Goal: Transaction & Acquisition: Purchase product/service

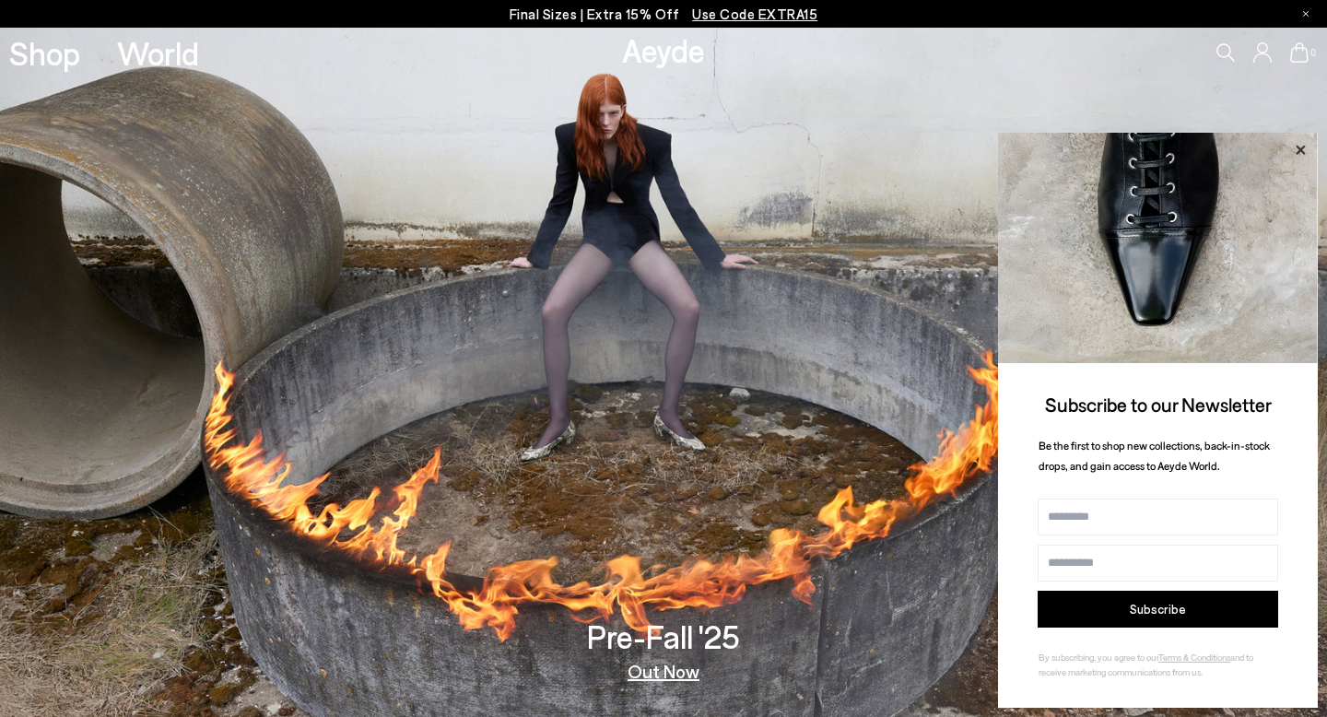
click at [1297, 147] on icon at bounding box center [1300, 149] width 9 height 9
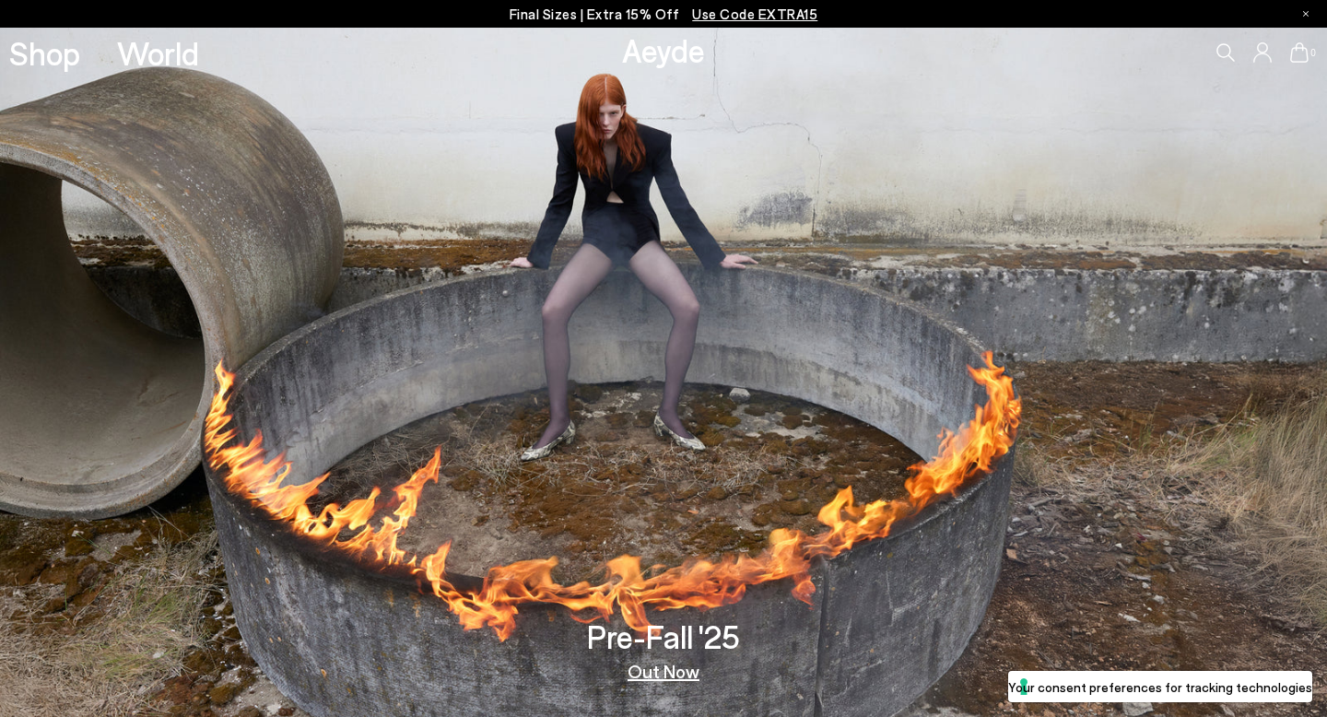
click at [569, 16] on p "Final Sizes | Extra 15% Off Use Code EXTRA15" at bounding box center [664, 14] width 309 height 23
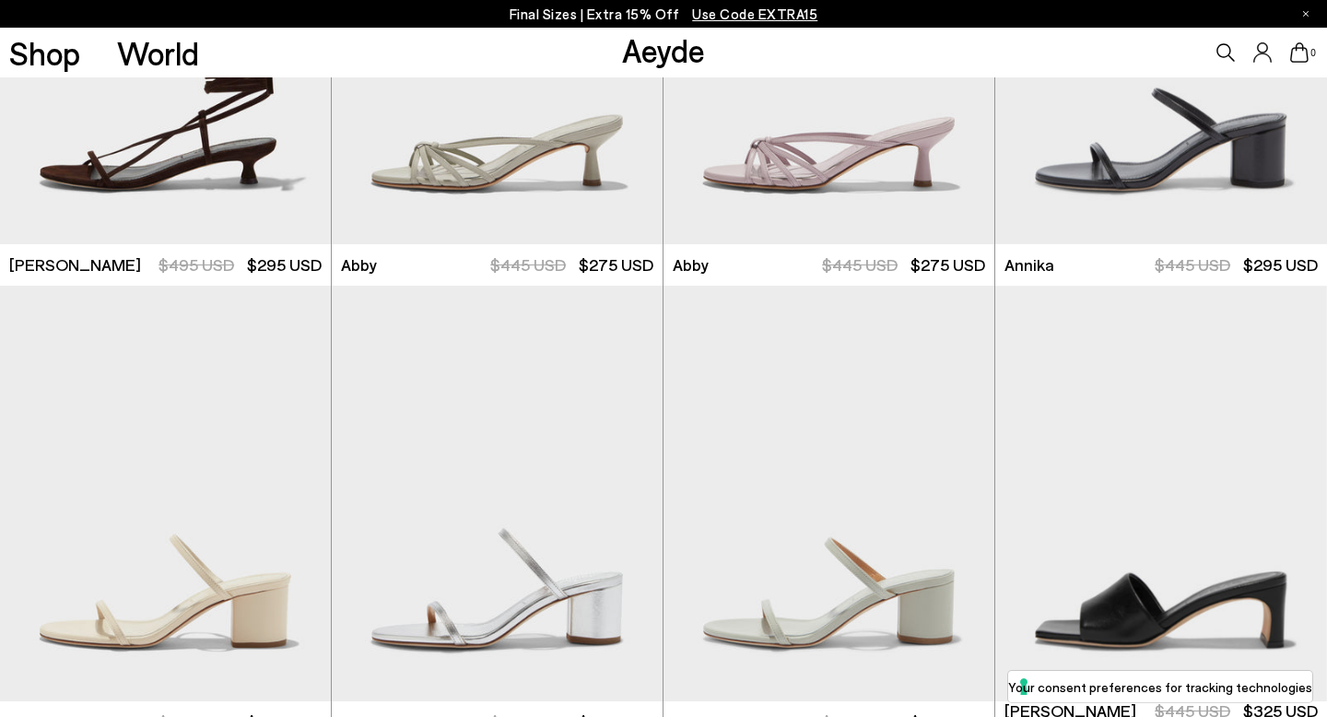
scroll to position [1403, 0]
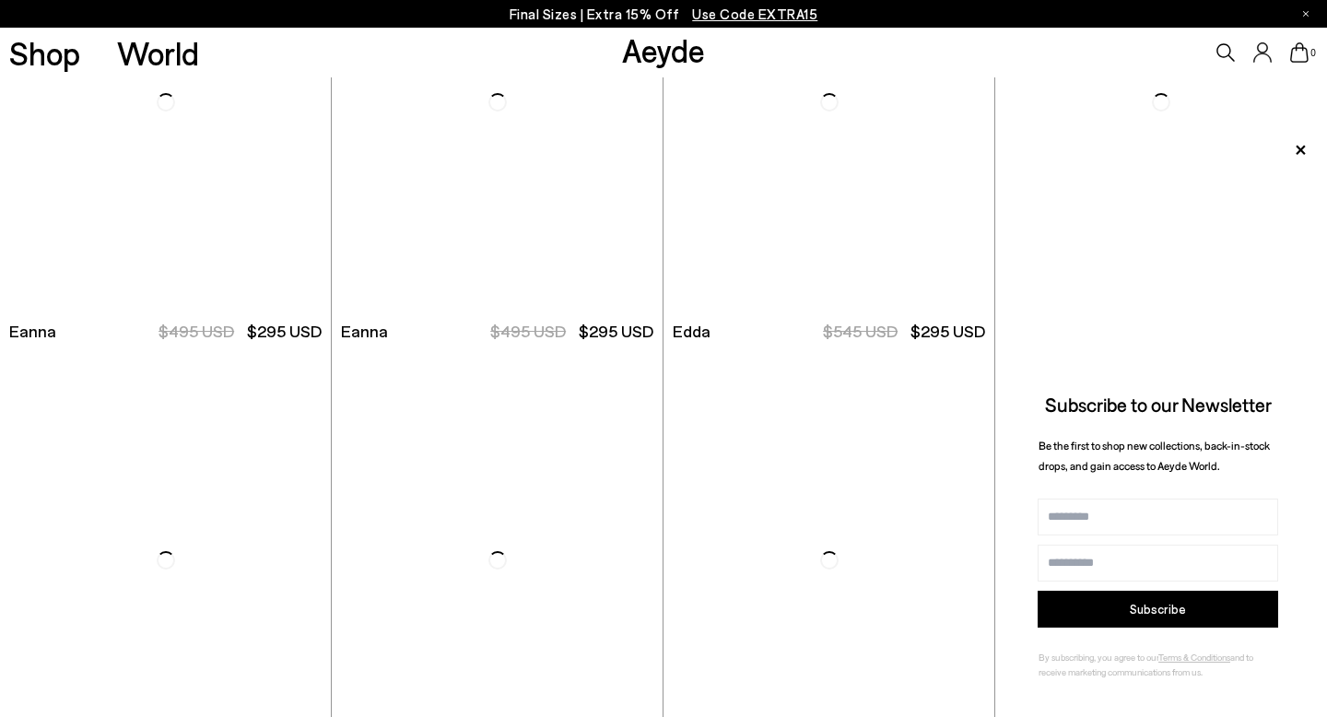
scroll to position [5969, 0]
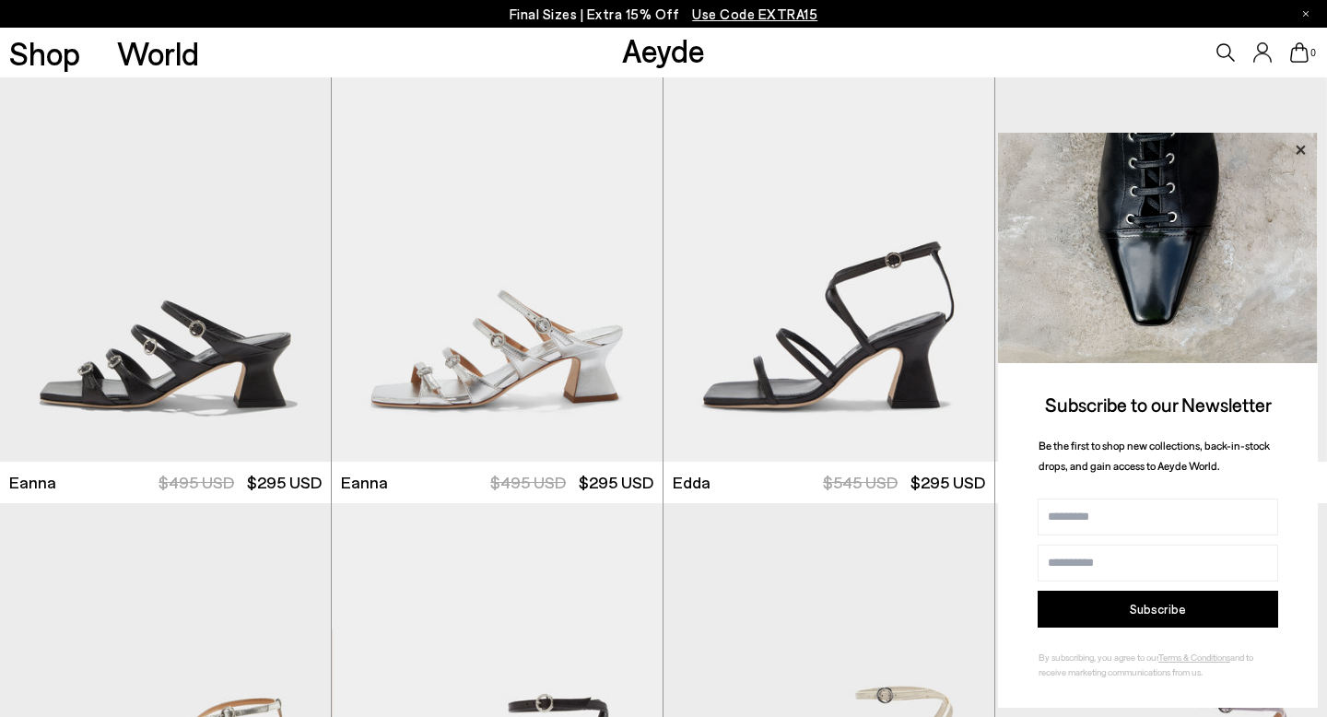
click at [1299, 147] on icon at bounding box center [1300, 149] width 9 height 9
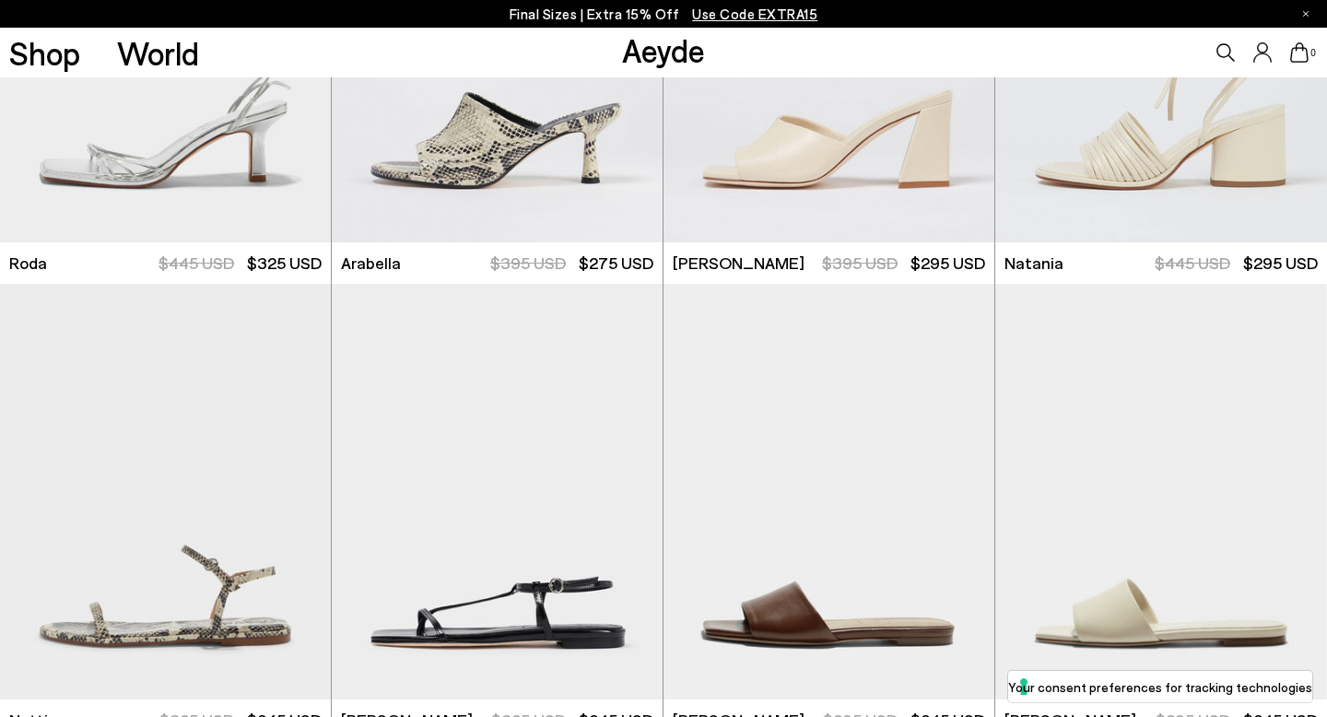
scroll to position [8703, 0]
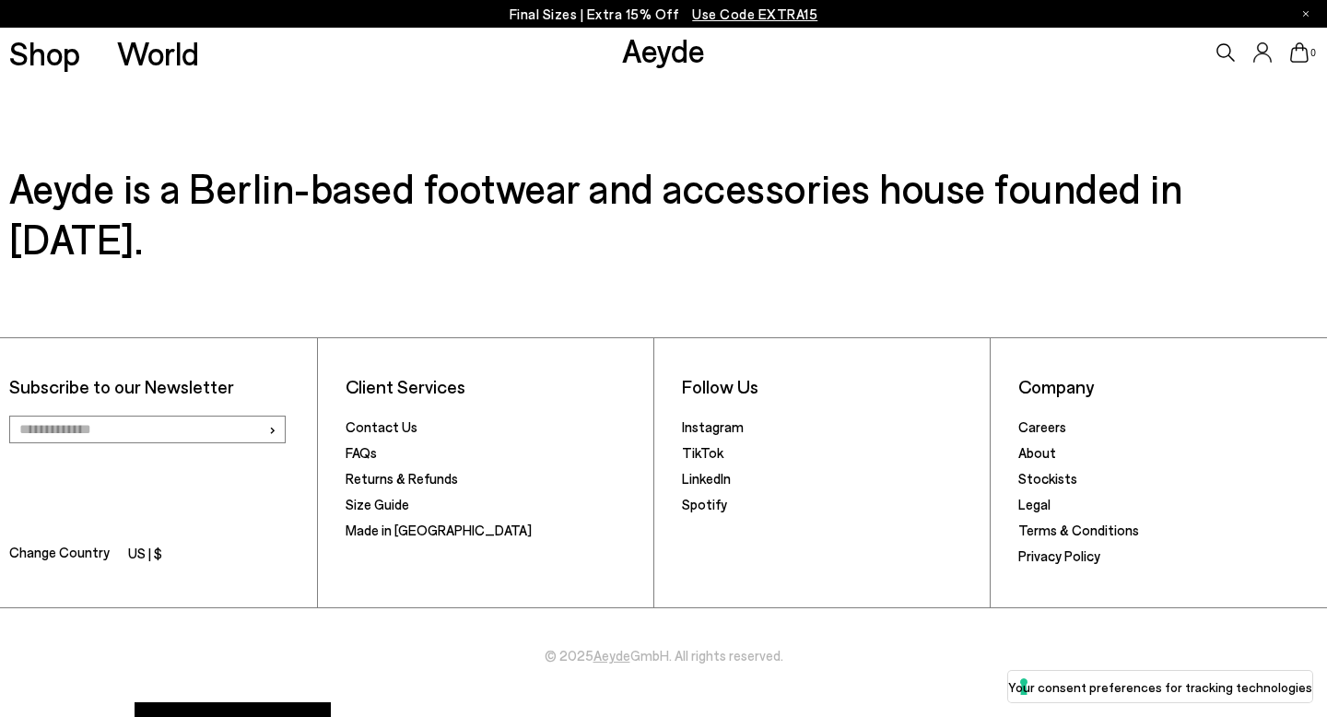
scroll to position [11905, 0]
click at [130, 541] on li "US | $" at bounding box center [145, 554] width 34 height 26
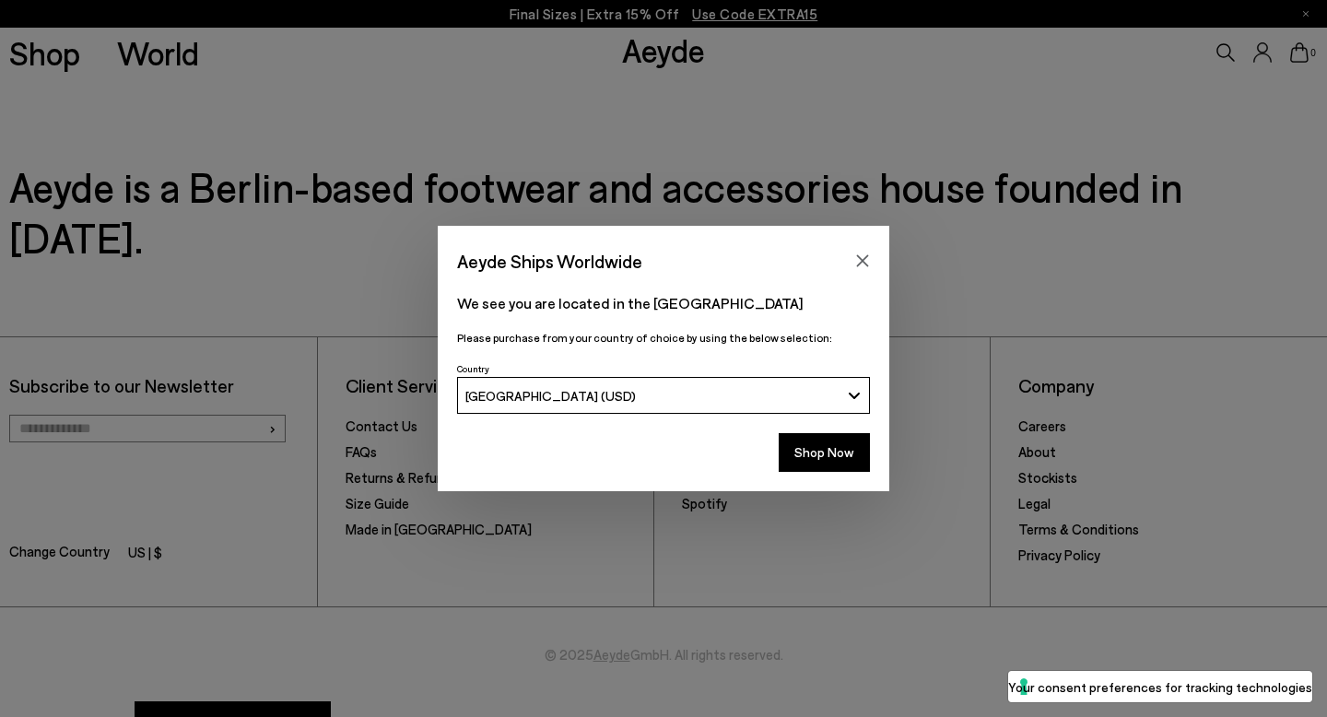
click at [486, 410] on button "[GEOGRAPHIC_DATA] (USD)" at bounding box center [663, 395] width 413 height 37
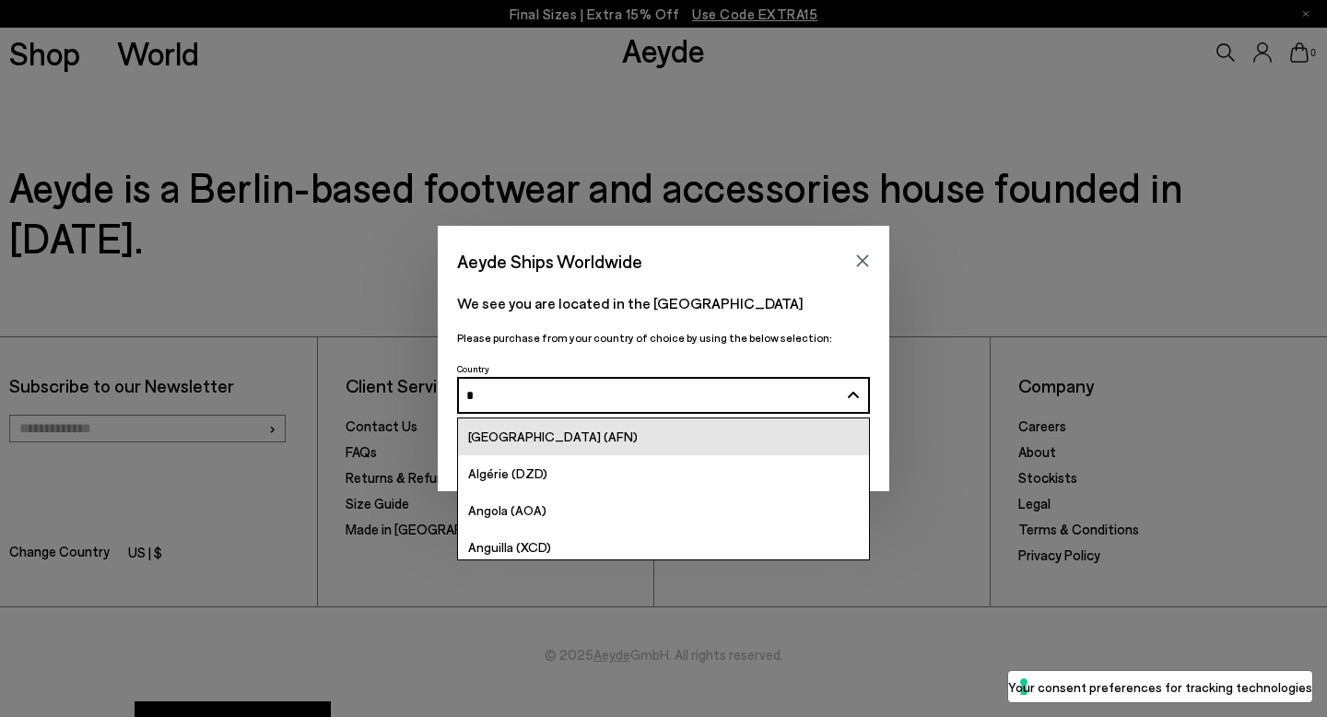
type input "**"
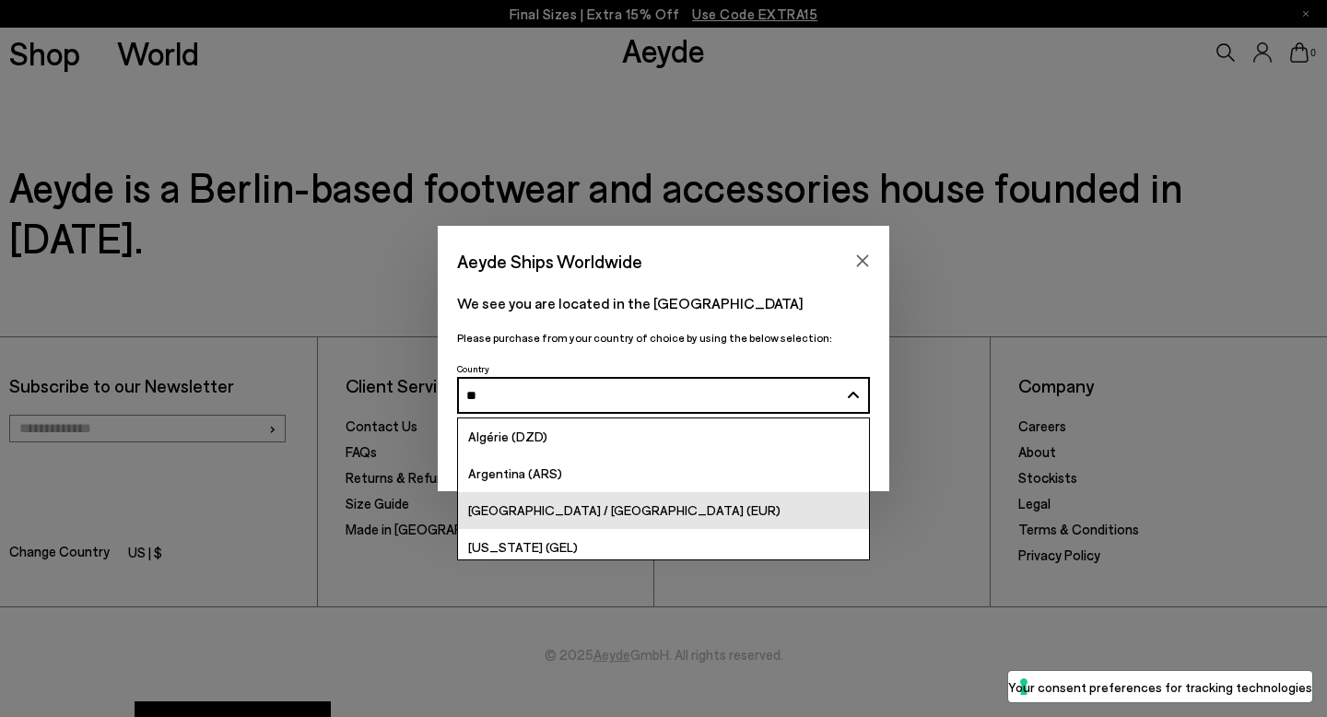
click at [546, 505] on span "[GEOGRAPHIC_DATA] / [GEOGRAPHIC_DATA] (EUR)" at bounding box center [624, 510] width 312 height 16
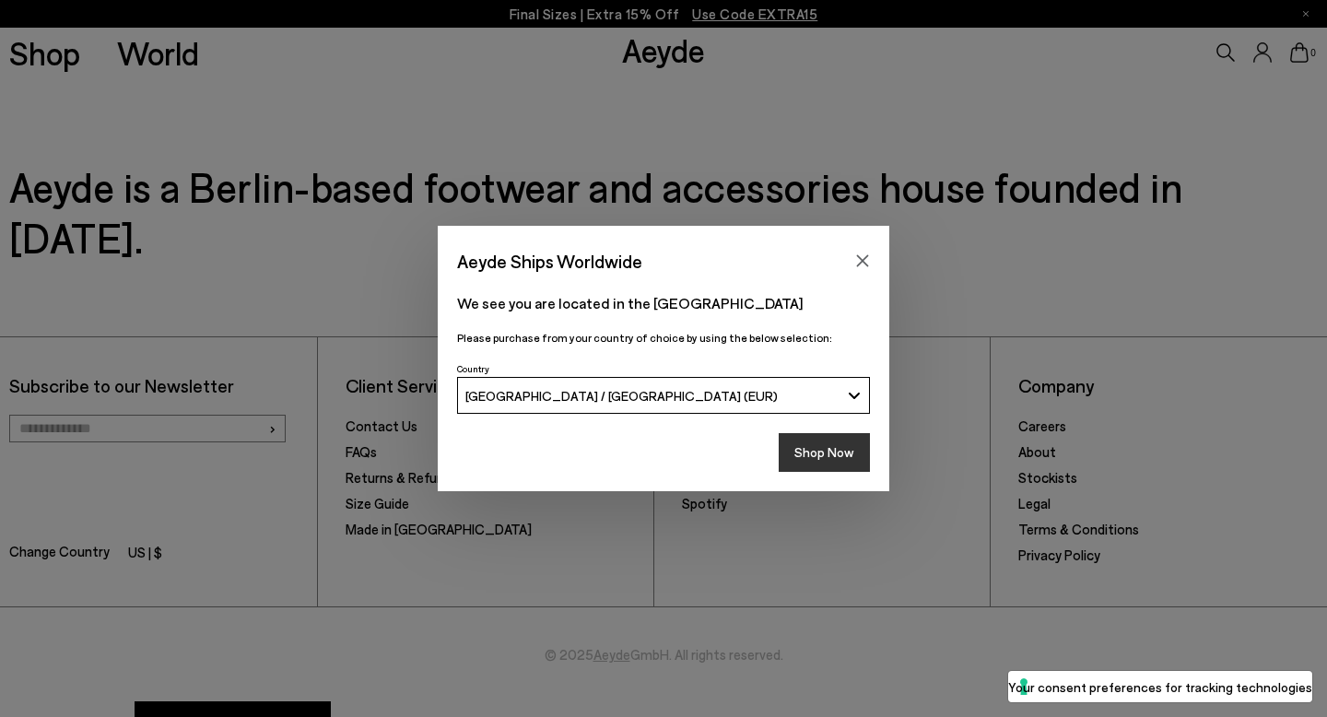
click at [818, 450] on button "Shop Now" at bounding box center [824, 452] width 91 height 39
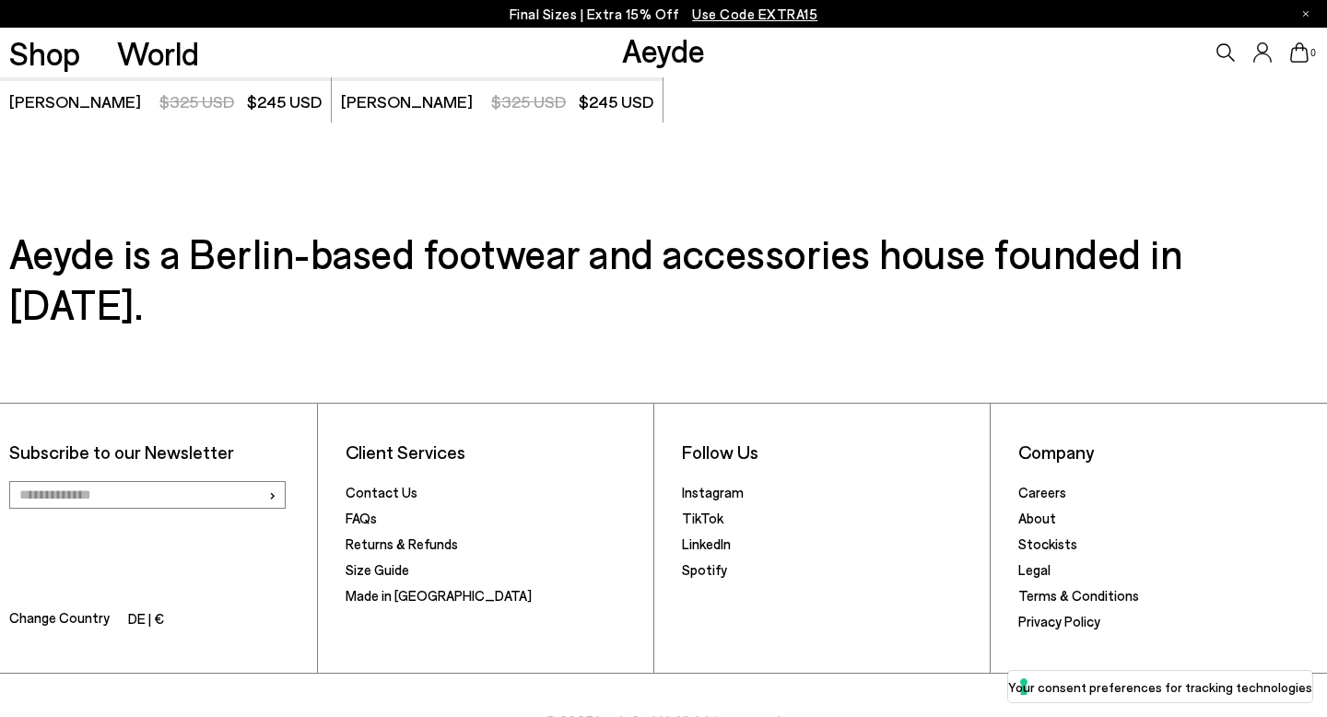
scroll to position [11839, 0]
click at [251, 606] on li "Change Country DE | €" at bounding box center [158, 620] width 299 height 29
click at [139, 607] on li "DE | €" at bounding box center [146, 620] width 36 height 26
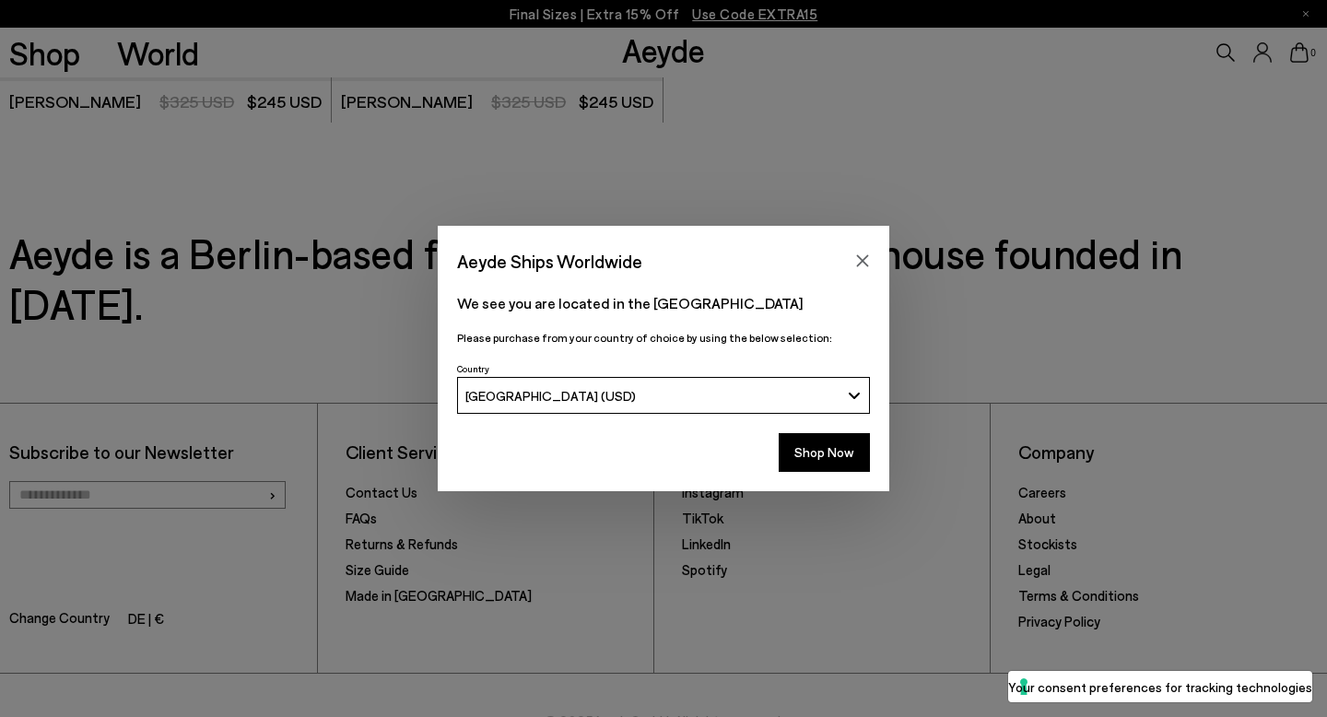
drag, startPoint x: 820, startPoint y: 454, endPoint x: 628, endPoint y: 475, distance: 192.7
click at [624, 489] on div "Shop Now" at bounding box center [664, 458] width 452 height 68
click at [649, 399] on div "[GEOGRAPHIC_DATA] (USD)" at bounding box center [652, 396] width 375 height 16
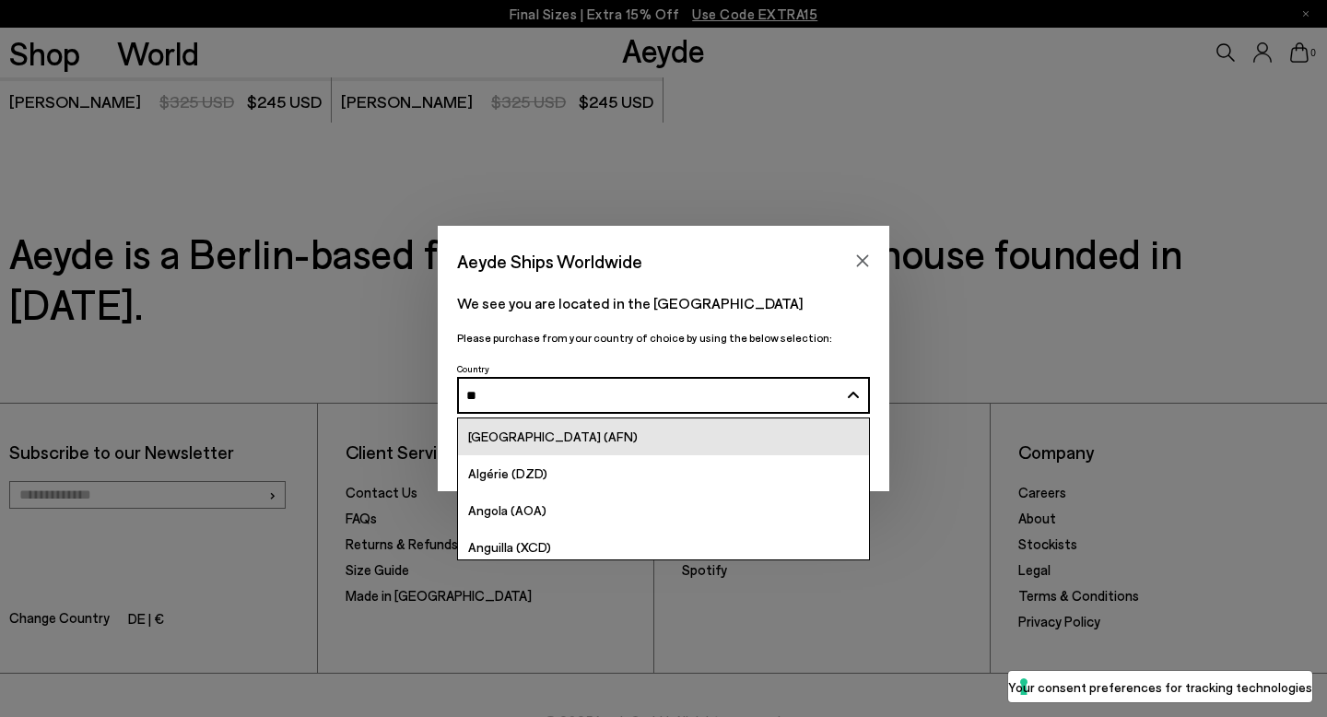
type input "***"
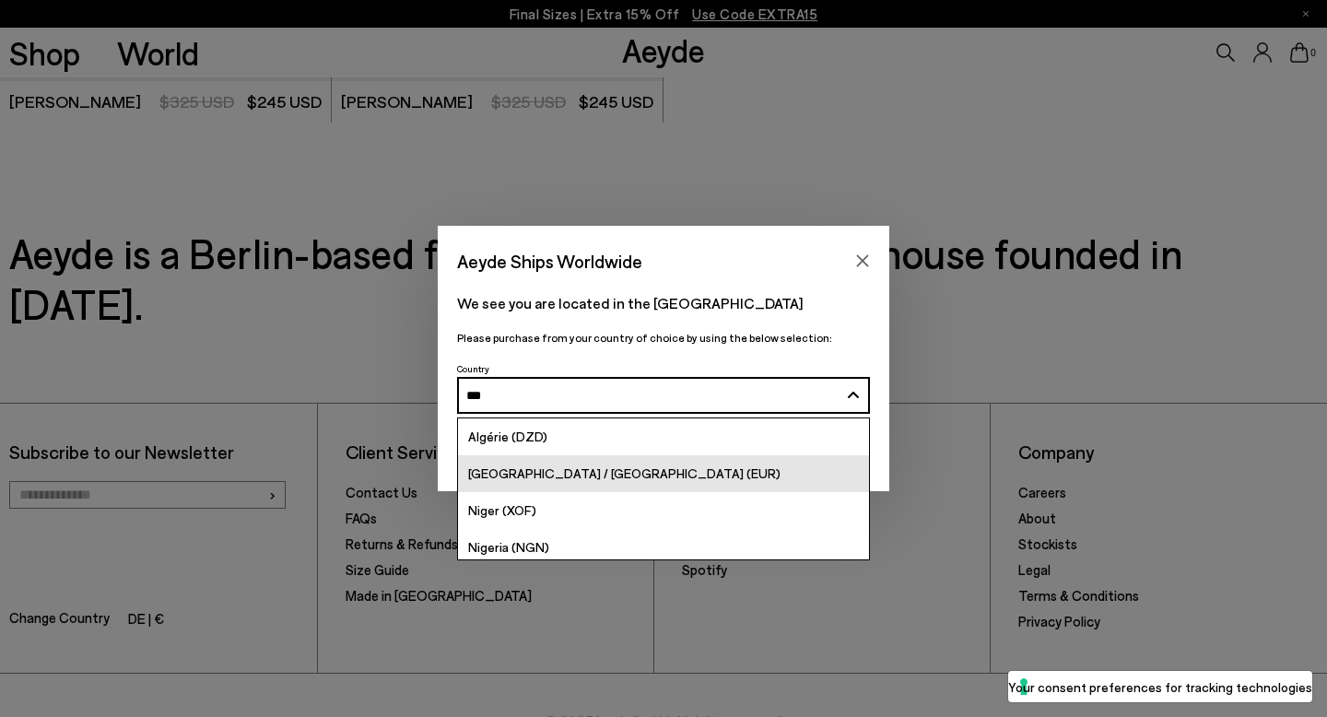
click at [528, 473] on span "[GEOGRAPHIC_DATA] / [GEOGRAPHIC_DATA] (EUR)" at bounding box center [624, 473] width 312 height 16
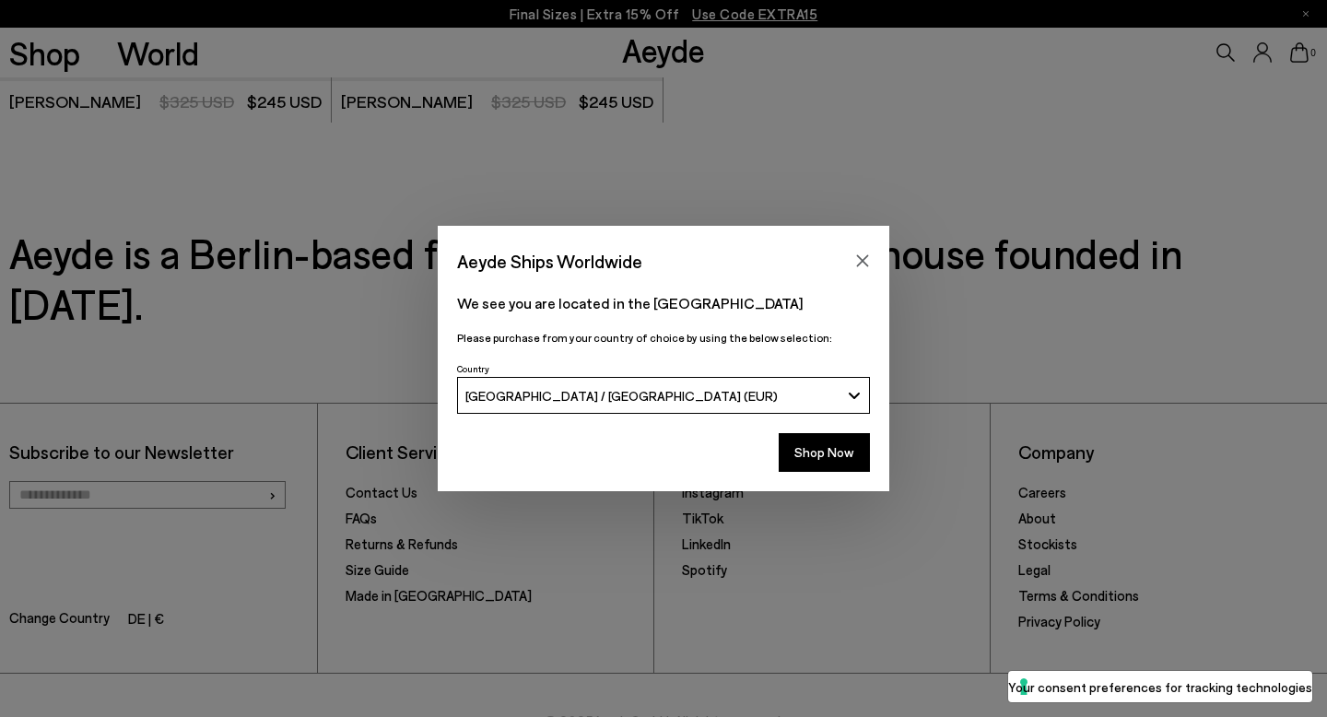
click at [640, 489] on div "Shop Now" at bounding box center [664, 458] width 452 height 68
click at [810, 447] on button "Shop Now" at bounding box center [824, 452] width 91 height 39
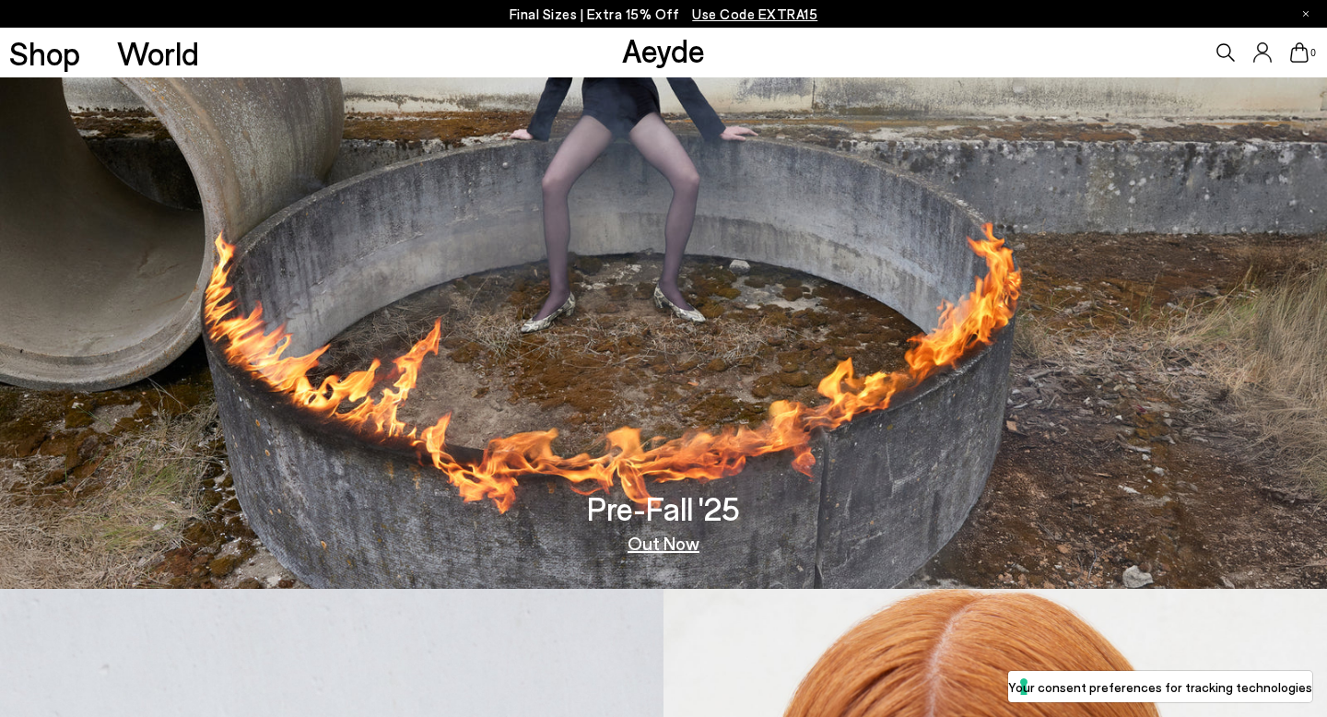
scroll to position [3169, 0]
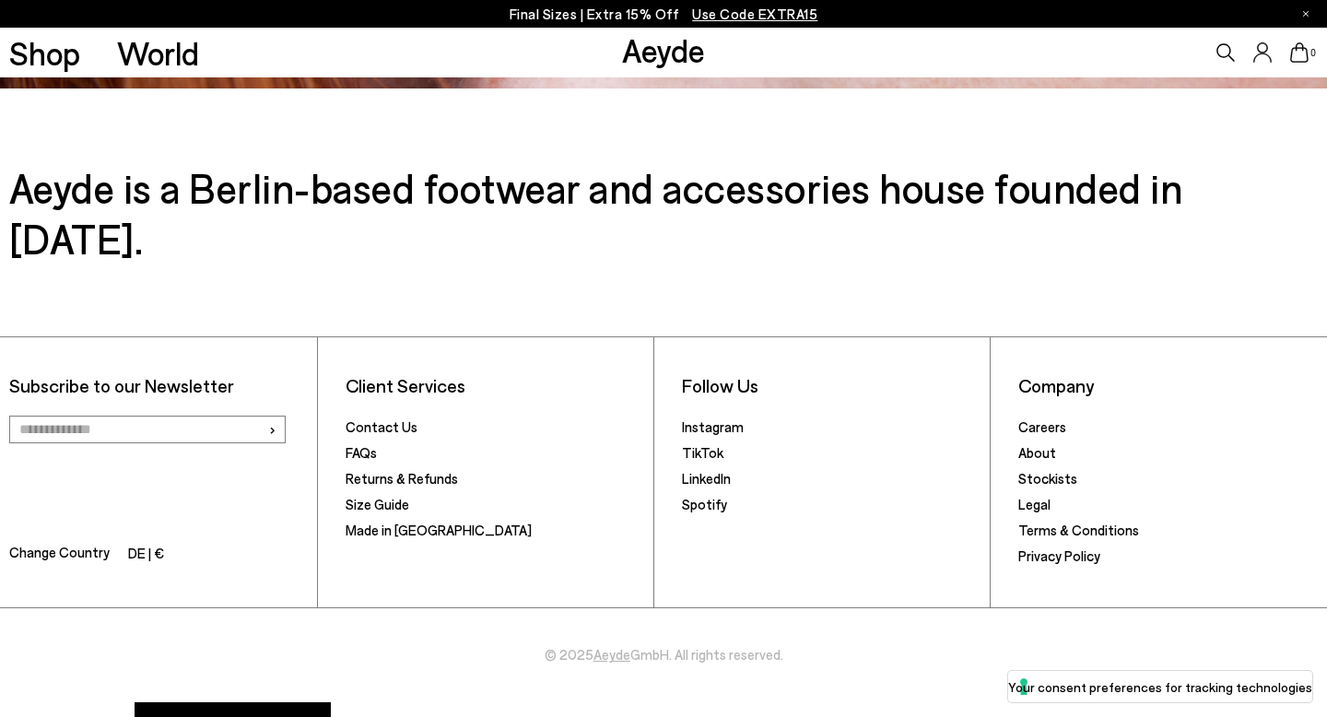
click at [1257, 54] on icon at bounding box center [1263, 51] width 18 height 19
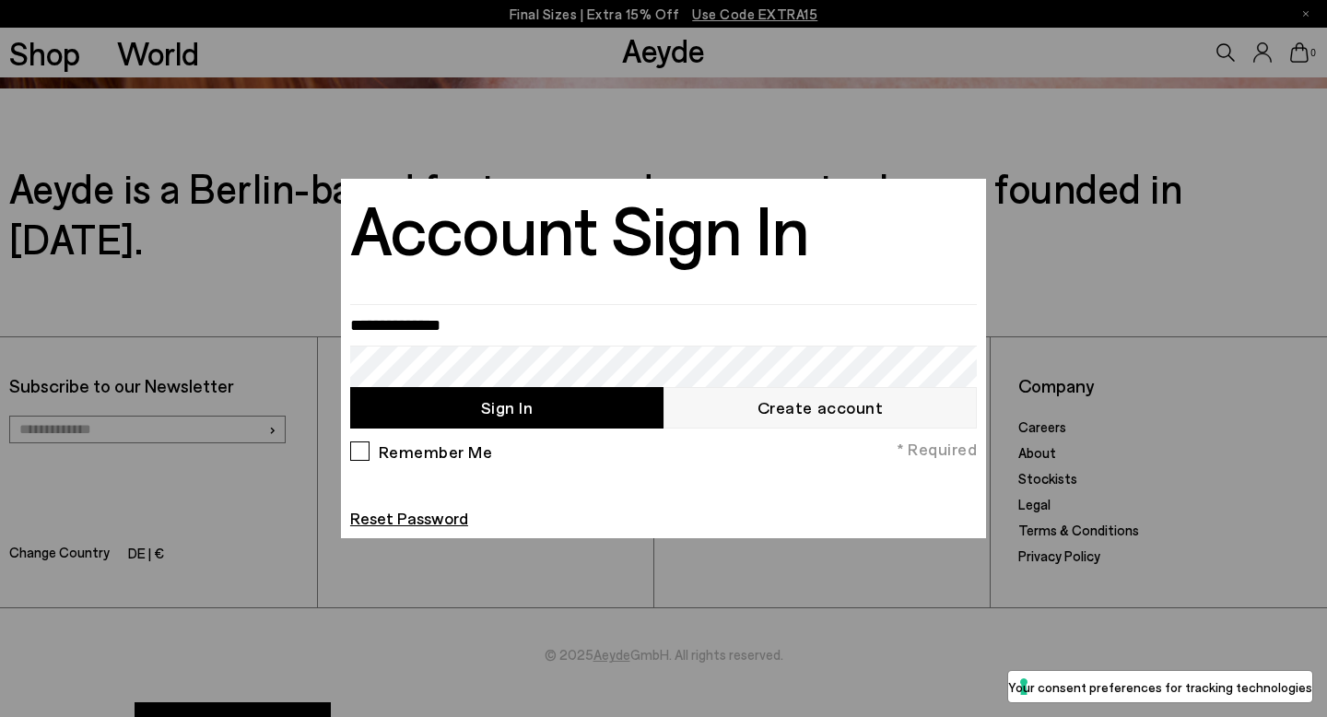
click at [773, 614] on div at bounding box center [663, 358] width 1327 height 717
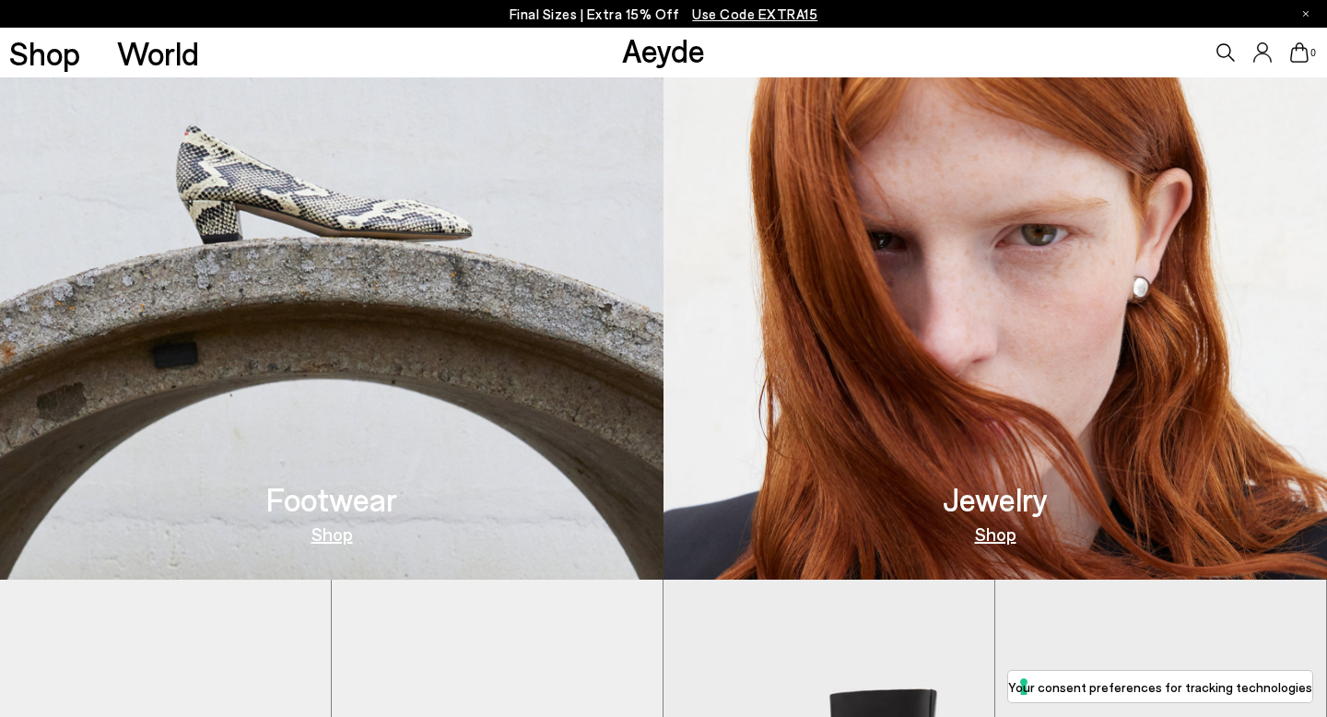
scroll to position [0, 0]
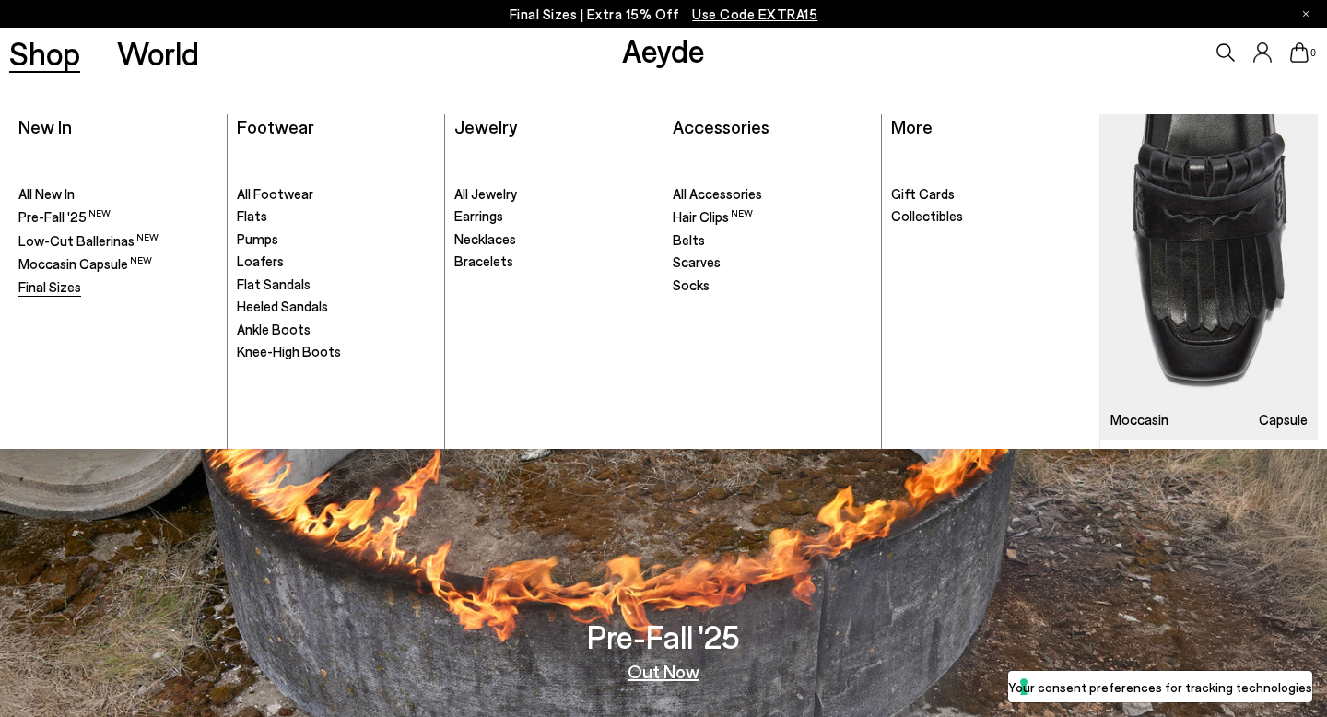
click at [70, 286] on span "Final Sizes" at bounding box center [49, 286] width 63 height 17
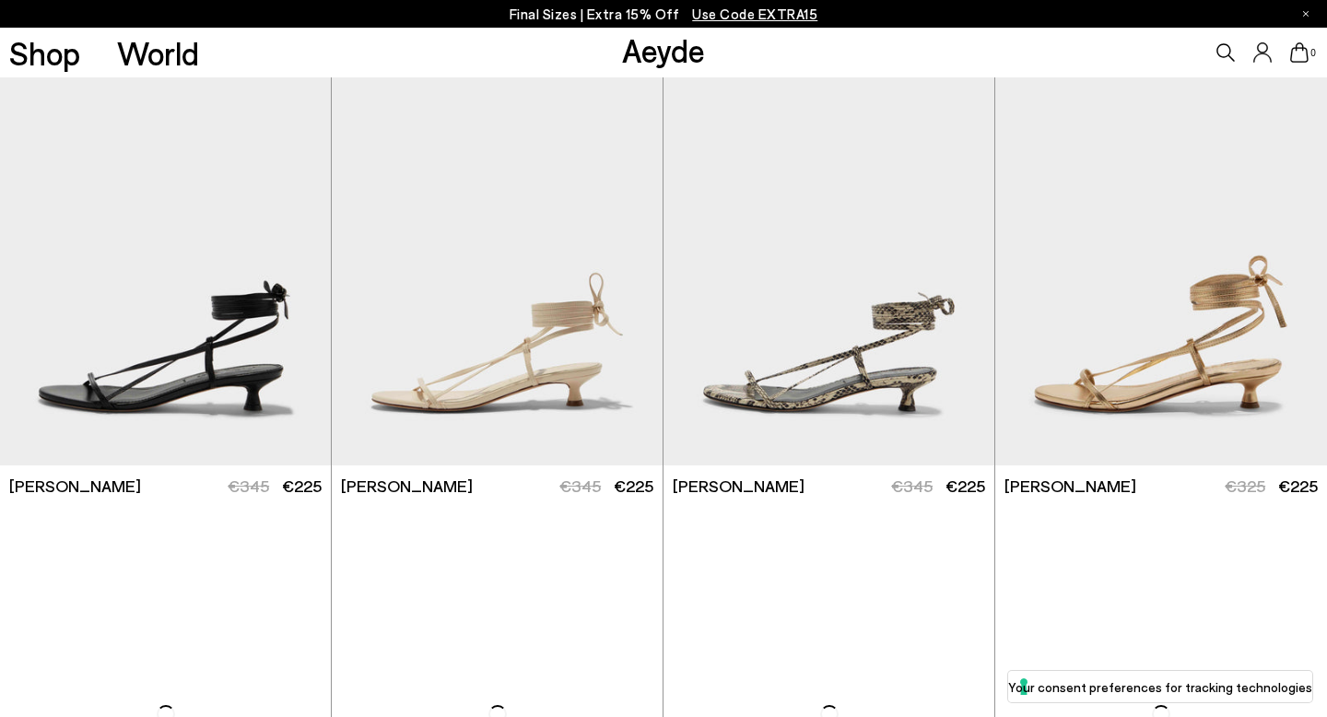
scroll to position [478, 0]
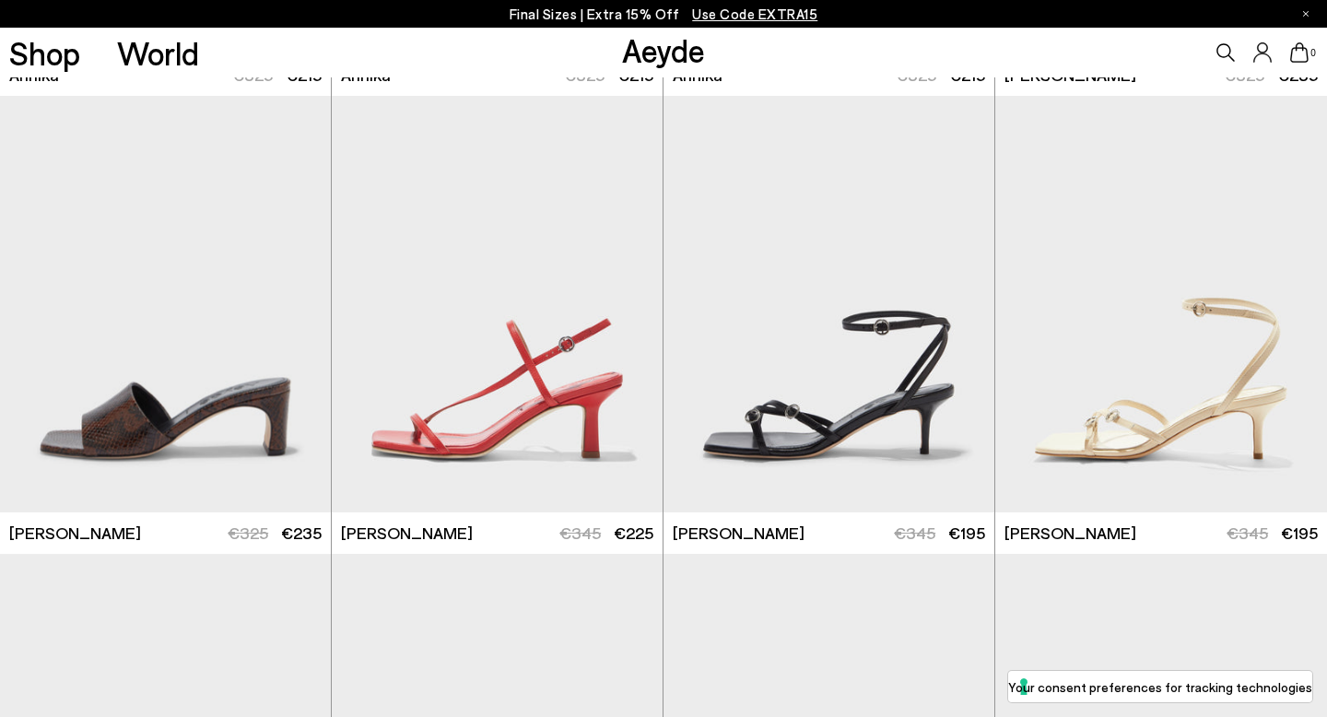
scroll to position [2903, 0]
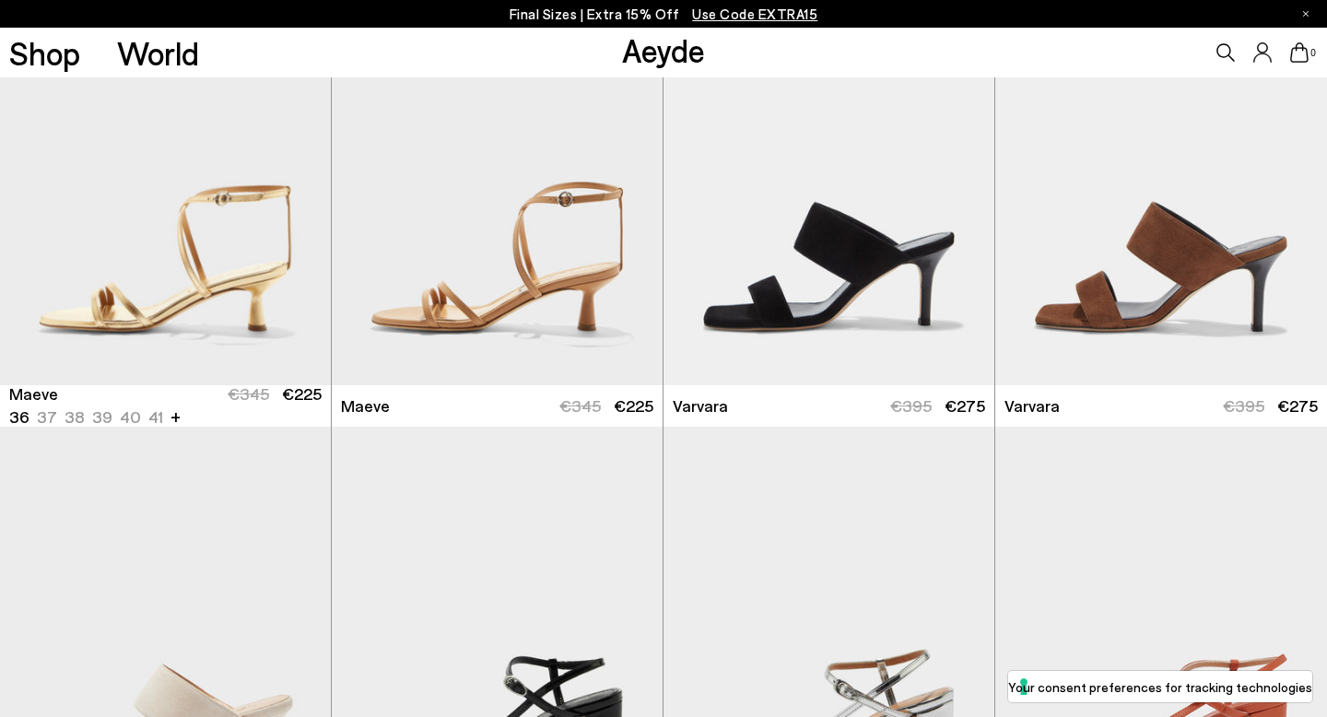
scroll to position [4299, 0]
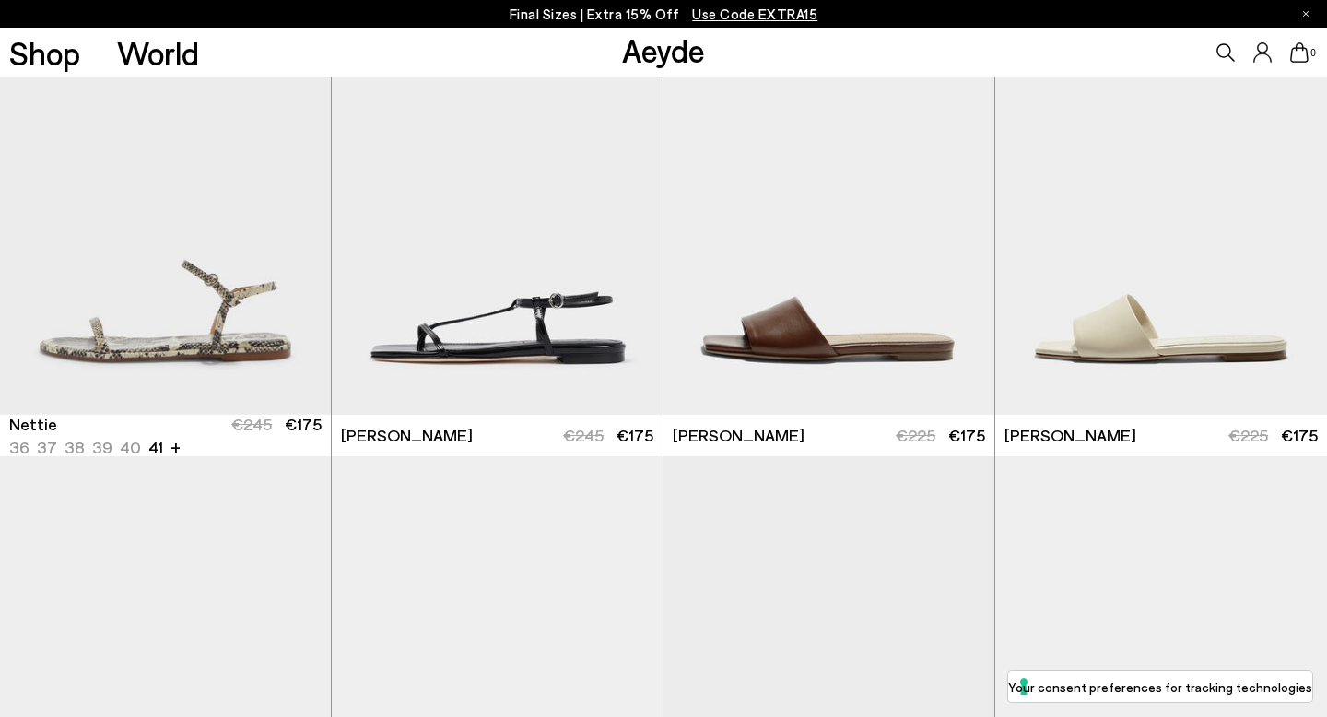
scroll to position [8701, 0]
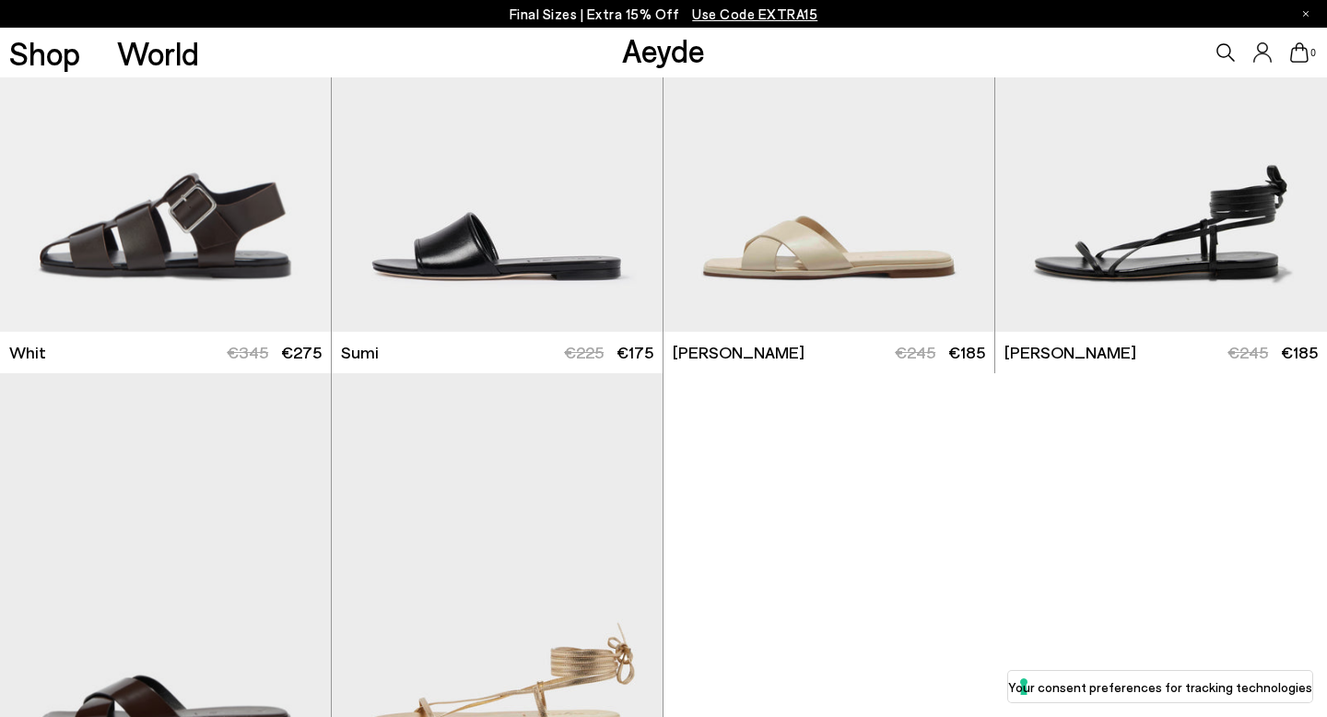
scroll to position [11590, 0]
